Goal: Information Seeking & Learning: Find specific fact

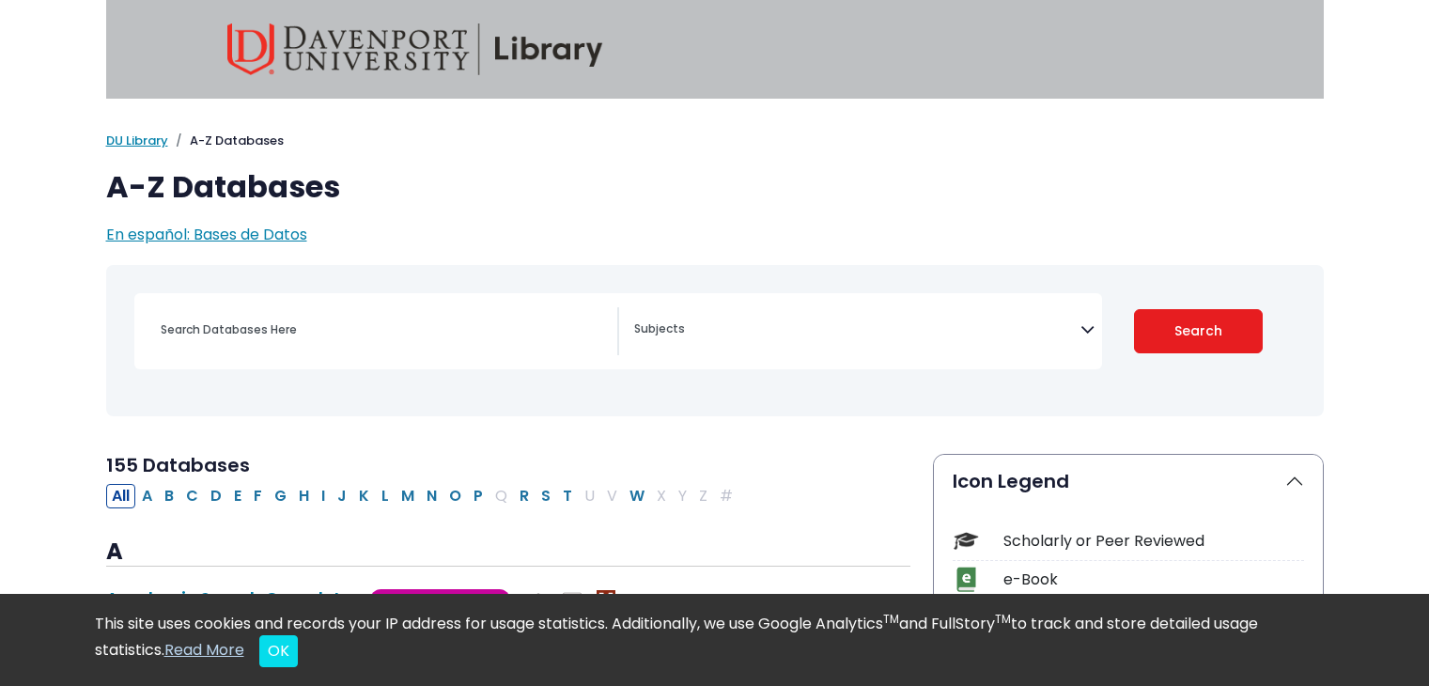
select select "Database Subject Filter"
click at [665, 332] on textarea "Search" at bounding box center [857, 330] width 446 height 15
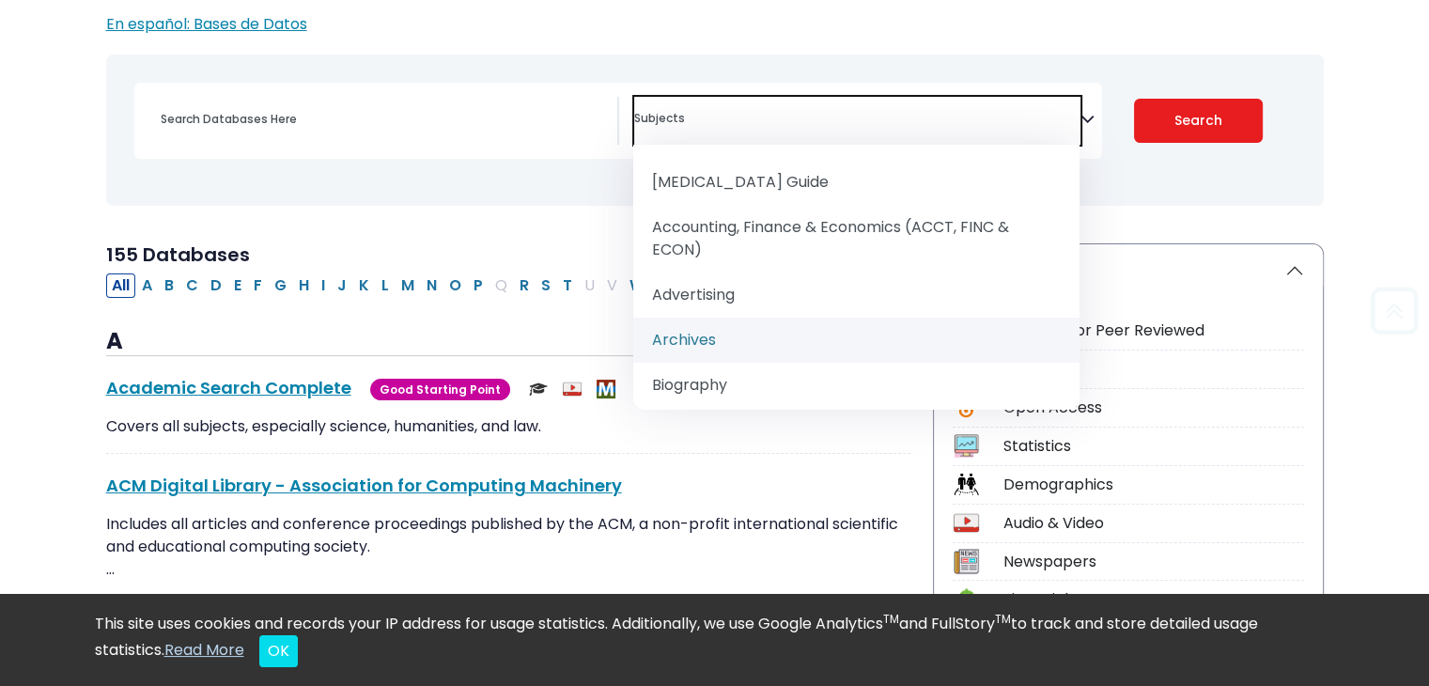
scroll to position [214, 0]
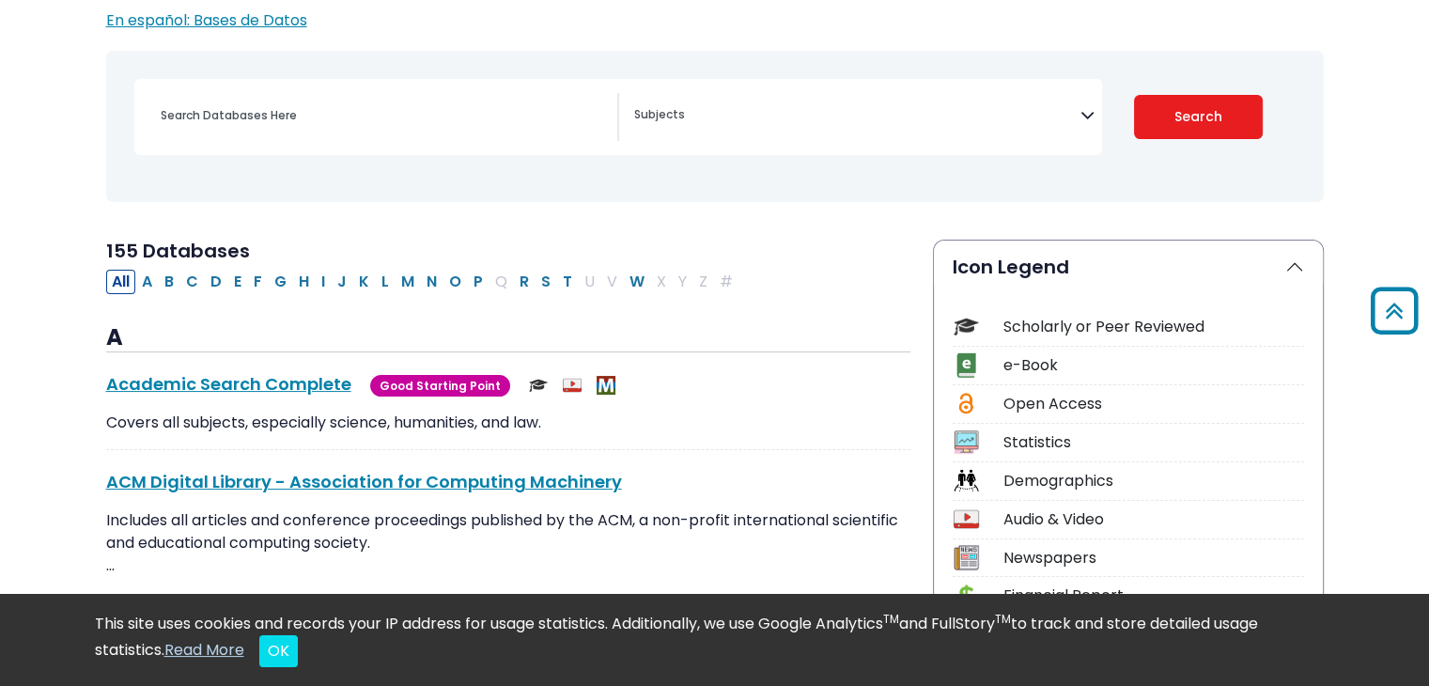
click at [621, 187] on div "[MEDICAL_DATA] Guide" at bounding box center [714, 126] width 1195 height 136
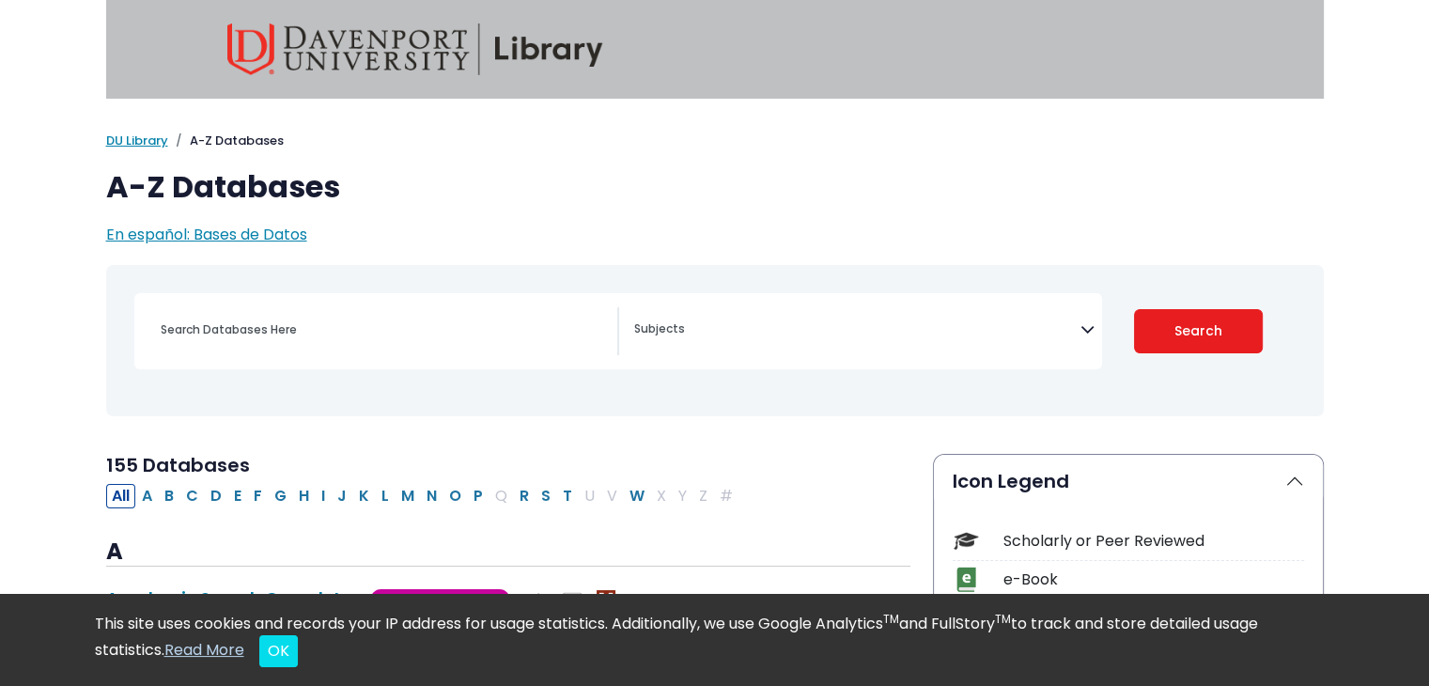
click at [278, 307] on div "Search filters" at bounding box center [383, 329] width 468 height 45
click at [267, 322] on input "Search database by title or keyword" at bounding box center [383, 329] width 468 height 27
paste input "9781071927694"
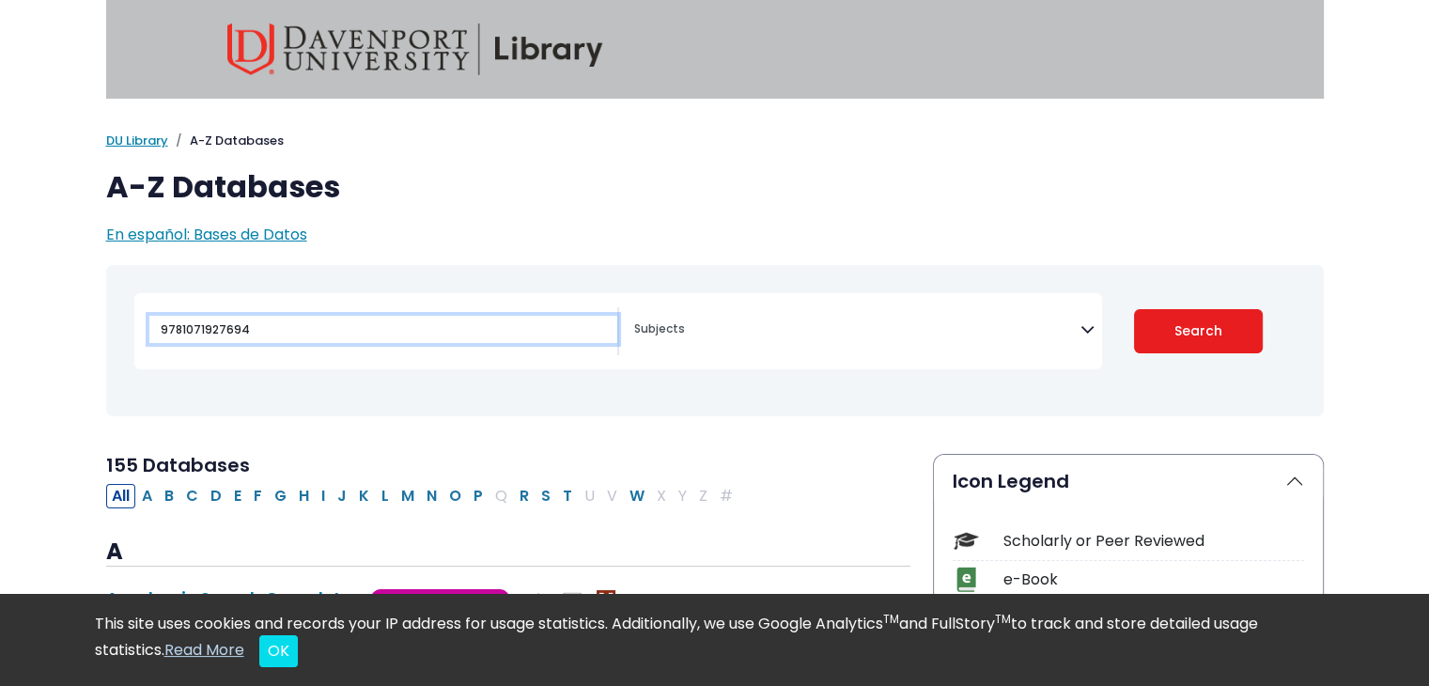
type input "9781071927694"
click at [1134, 309] on button "Search" at bounding box center [1198, 331] width 129 height 44
select select "Database Subject Filter"
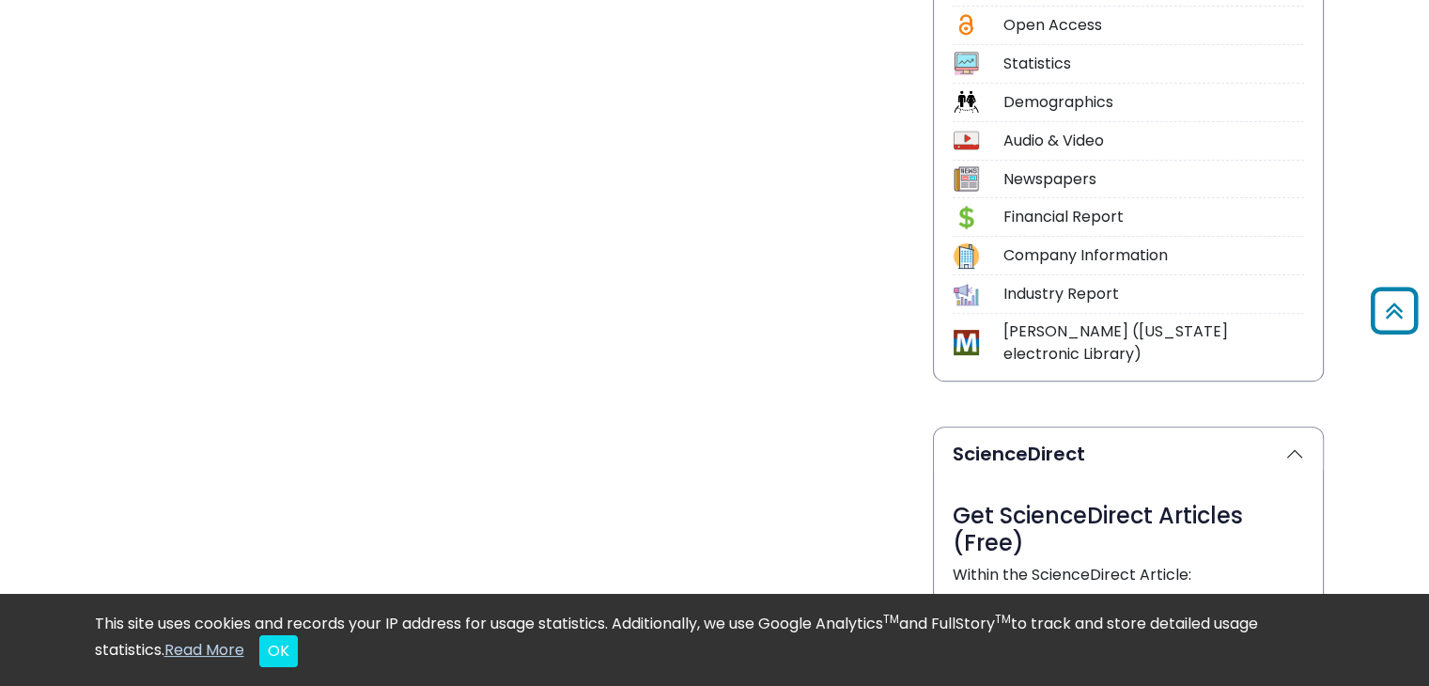
scroll to position [411, 0]
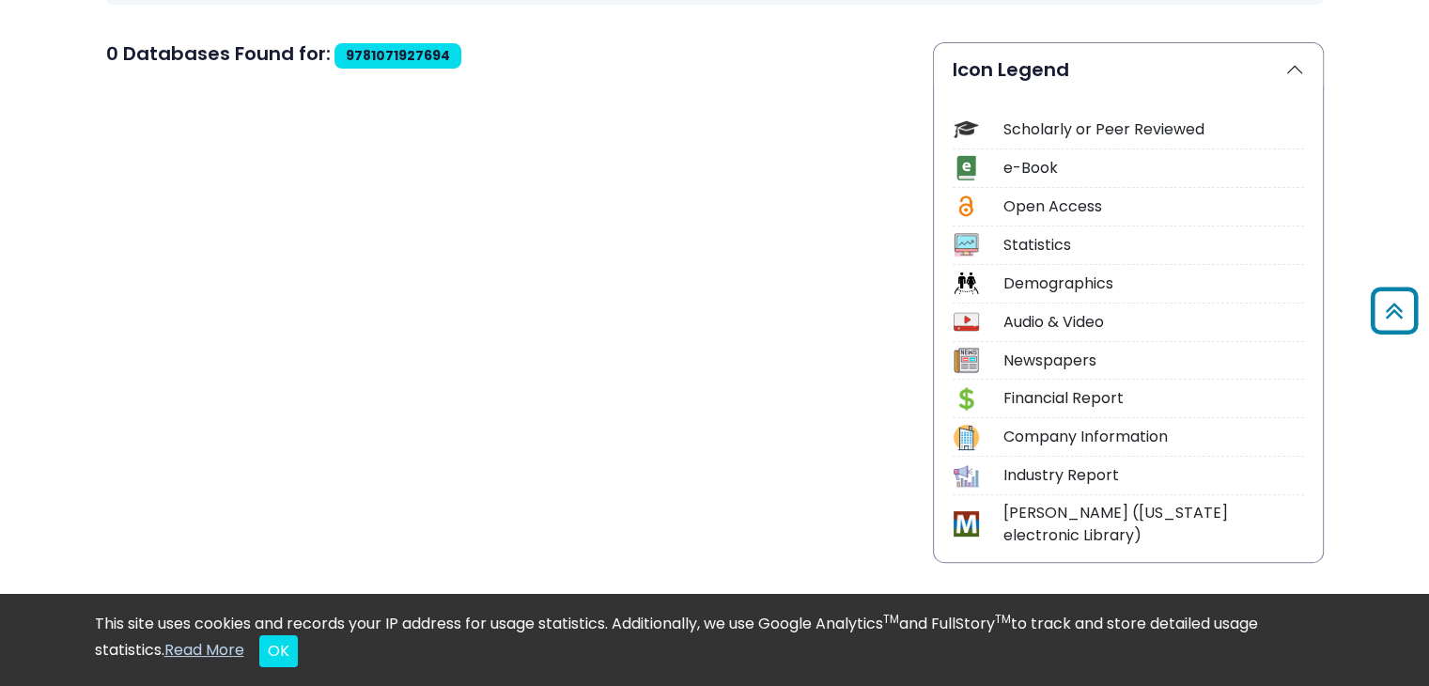
click at [1041, 166] on div "e-Book" at bounding box center [1153, 168] width 301 height 23
click at [954, 165] on img at bounding box center [965, 167] width 25 height 25
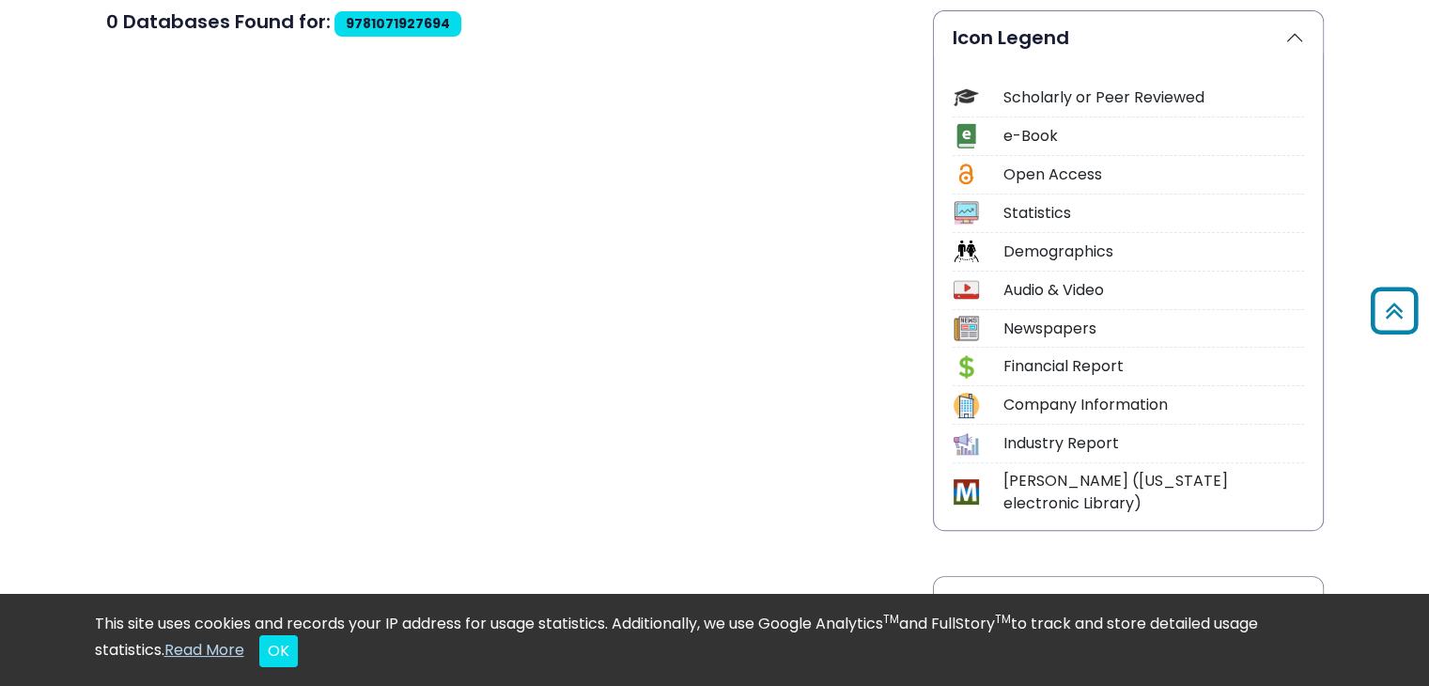
scroll to position [0, 0]
